Goal: Task Accomplishment & Management: Manage account settings

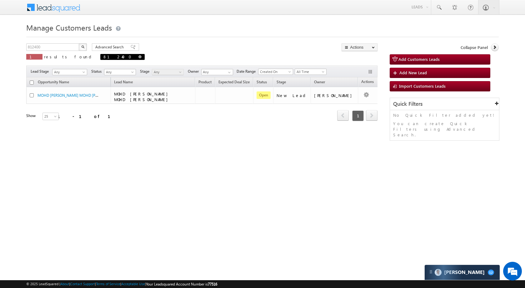
click at [100, 57] on span "812400" at bounding box center [122, 57] width 44 height 6
click at [100, 56] on span "812400" at bounding box center [122, 57] width 44 height 6
click at [138, 57] on span at bounding box center [139, 56] width 3 height 3
type input "Search Customers Leads"
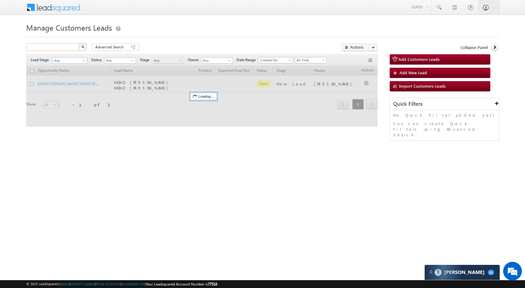
click at [67, 48] on input "text" at bounding box center [52, 46] width 53 height 7
paste input "788774"
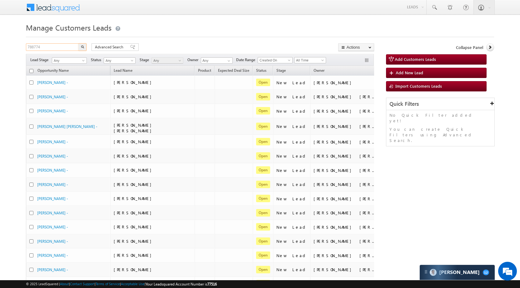
type input "788774"
click at [79, 47] on button "button" at bounding box center [82, 46] width 8 height 7
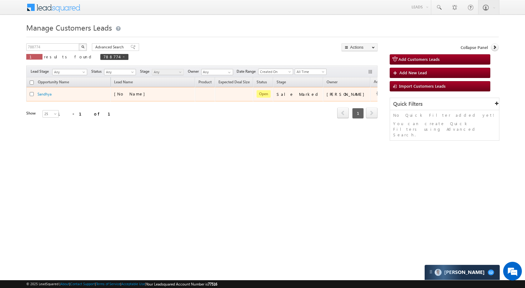
click at [370, 89] on td "Edit Change Owner Change Stage Add Activity Add Task Delete" at bounding box center [383, 94] width 26 height 14
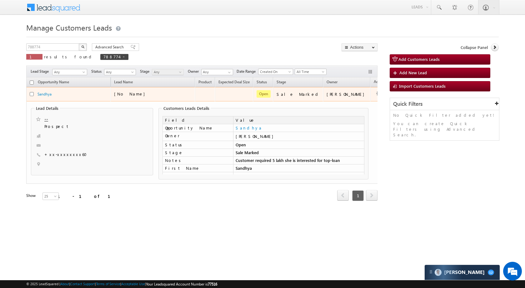
click at [376, 94] on button "button" at bounding box center [379, 94] width 6 height 6
click at [351, 100] on link "Edit" at bounding box center [366, 101] width 31 height 7
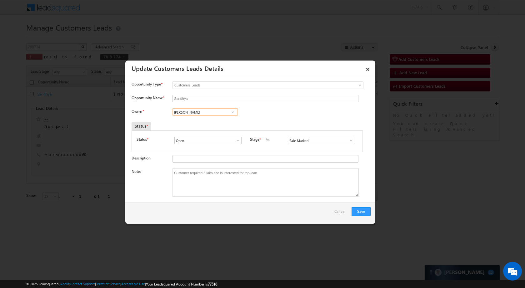
click at [224, 113] on input "Abhishek Sharma" at bounding box center [204, 111] width 65 height 7
paste input "Yadav"
click at [211, 122] on span "abhishek.yadav1@sgrlimited.in" at bounding box center [203, 124] width 56 height 5
type input "Abhishek Yadav"
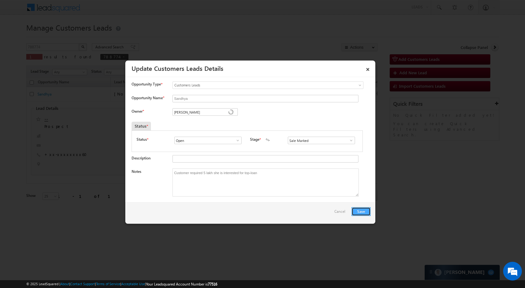
click at [356, 212] on button "Save" at bounding box center [360, 211] width 19 height 9
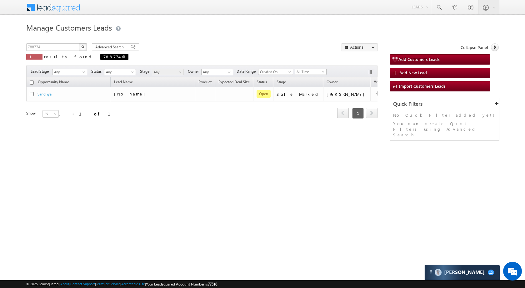
click at [100, 59] on span "788774" at bounding box center [114, 57] width 28 height 6
click at [122, 56] on span at bounding box center [123, 56] width 3 height 3
type input "Search Customers Leads"
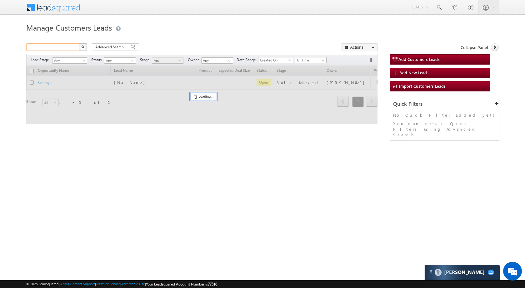
click at [66, 47] on input "text" at bounding box center [52, 46] width 53 height 7
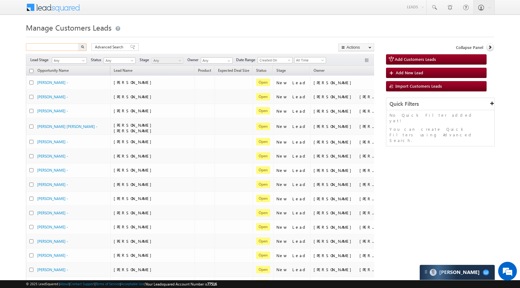
paste input "824918"
click at [80, 49] on button "button" at bounding box center [82, 46] width 8 height 7
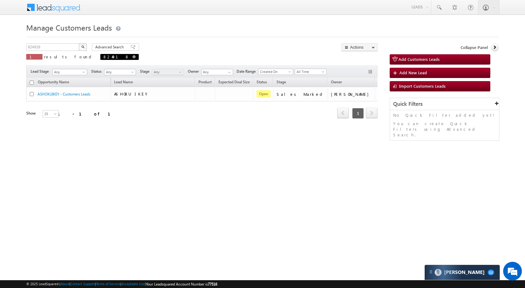
click at [132, 56] on span at bounding box center [133, 56] width 3 height 3
type input "Search Customers Leads"
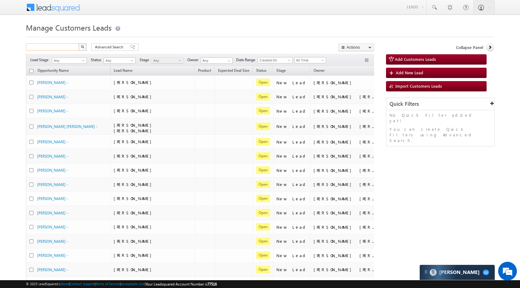
click at [73, 47] on input "text" at bounding box center [52, 46] width 53 height 7
paste input "828770"
click at [83, 48] on img "button" at bounding box center [82, 46] width 3 height 3
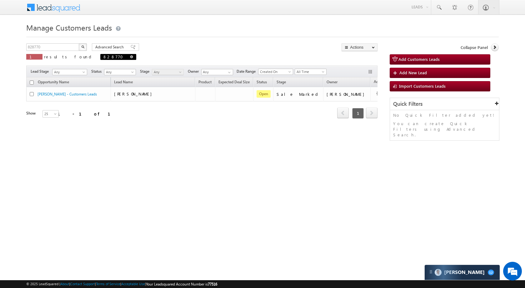
click at [130, 55] on span at bounding box center [131, 56] width 3 height 3
type input "Search Customers Leads"
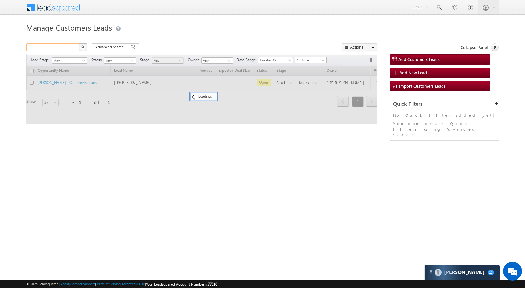
click at [66, 48] on input "text" at bounding box center [52, 46] width 53 height 7
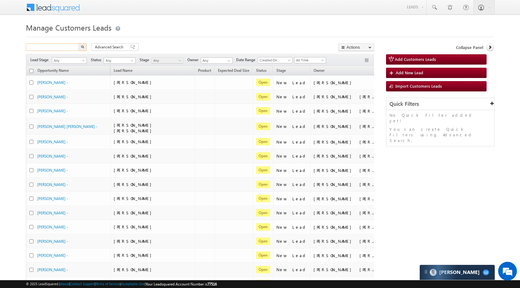
paste input "828819"
click at [82, 47] on img "button" at bounding box center [82, 46] width 3 height 3
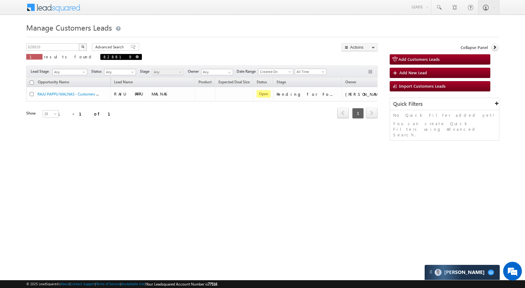
click at [136, 57] on span at bounding box center [137, 56] width 3 height 3
type input "Search Customers Leads"
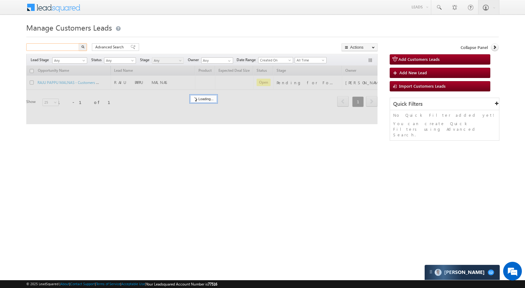
click at [71, 48] on input "text" at bounding box center [52, 46] width 53 height 7
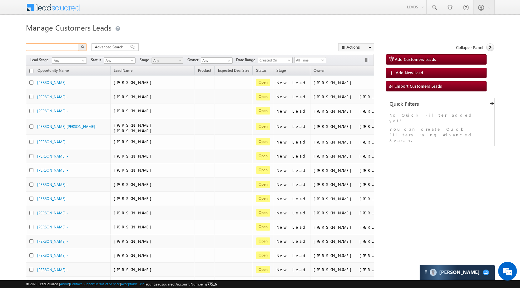
paste input "824990"
type input "824990"
click at [80, 46] on button "button" at bounding box center [82, 46] width 8 height 7
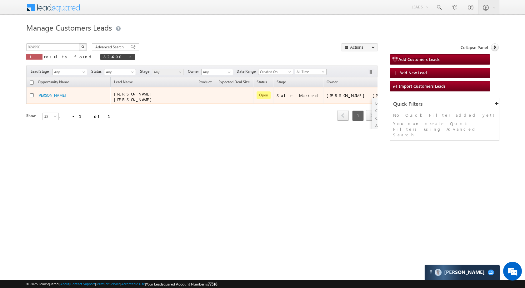
click at [397, 92] on span at bounding box center [400, 95] width 7 height 7
click at [392, 92] on td "Edit Change Owner Change Stage Add Activity Add Task Delete" at bounding box center [405, 95] width 26 height 17
click at [397, 92] on button "button" at bounding box center [400, 95] width 6 height 6
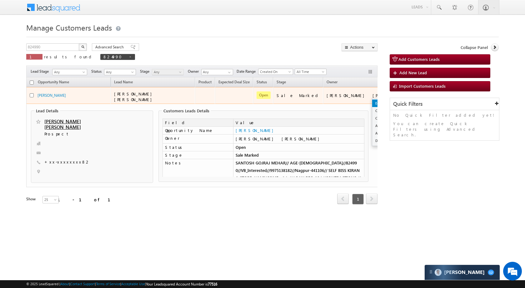
click at [372, 100] on link "Edit" at bounding box center [387, 103] width 31 height 7
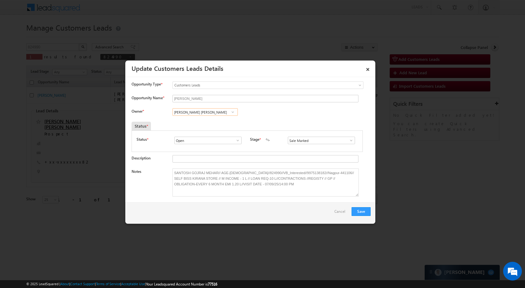
click at [215, 111] on input "Ashish Kailash Bhati" at bounding box center [204, 111] width 65 height 7
paste input "Vishal Ghorpade"
click at [207, 124] on span "vishal.g@sgrlimited.in" at bounding box center [203, 124] width 56 height 5
type input "Vishal Ghorpade"
click at [359, 212] on button "Save" at bounding box center [360, 211] width 19 height 9
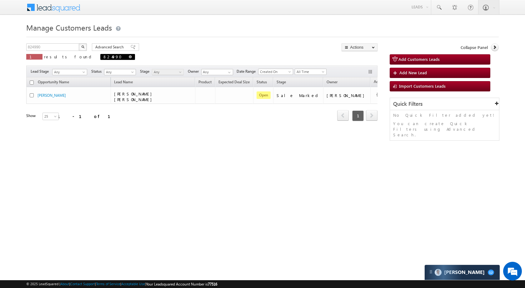
click at [129, 58] on link at bounding box center [130, 56] width 3 height 5
type input "Search Customers Leads"
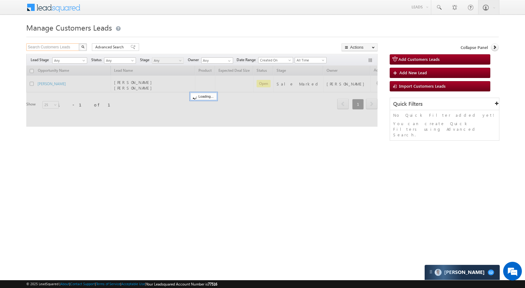
click at [72, 49] on input "Search Customers Leads" at bounding box center [52, 46] width 53 height 7
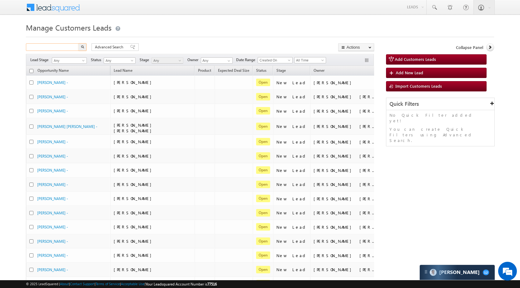
paste input "811211"
type input "811211"
click at [85, 50] on button "button" at bounding box center [82, 46] width 8 height 7
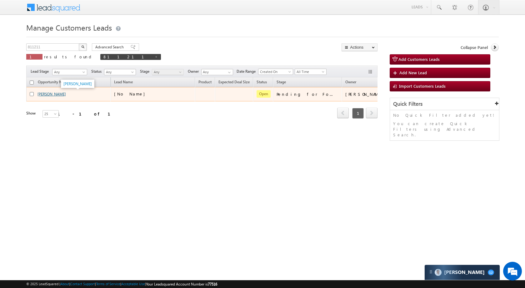
click at [40, 95] on link "[PERSON_NAME]" at bounding box center [51, 94] width 28 height 5
click at [41, 95] on link "[PERSON_NAME]" at bounding box center [51, 94] width 28 height 5
click at [42, 95] on link "[PERSON_NAME]" at bounding box center [51, 94] width 28 height 5
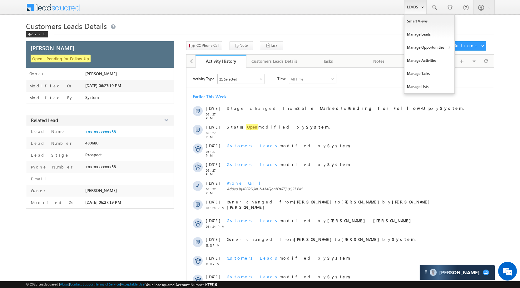
click at [413, 4] on link "Leads" at bounding box center [415, 7] width 22 height 14
click at [464, 60] on link "Customers Leads" at bounding box center [483, 60] width 57 height 13
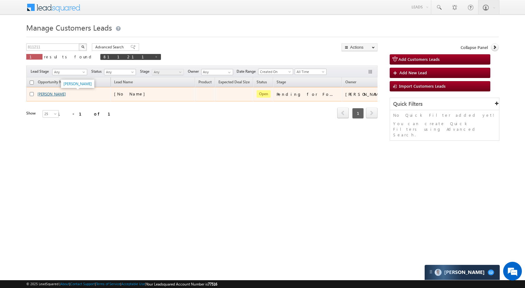
click at [47, 95] on link "[PERSON_NAME]" at bounding box center [51, 94] width 28 height 5
